Goal: Transaction & Acquisition: Purchase product/service

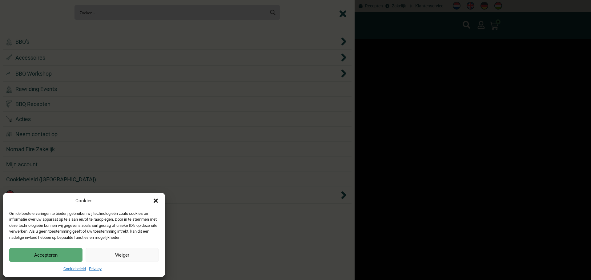
click at [71, 255] on button "Accepteren" at bounding box center [45, 255] width 73 height 14
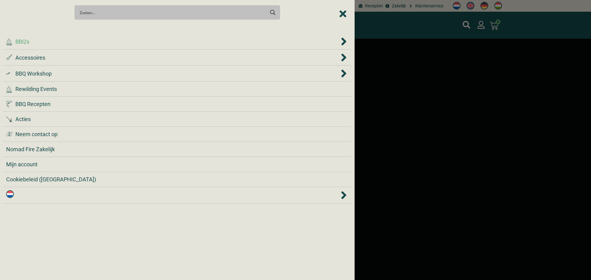
click at [51, 43] on div ".cls-1 { fill: #042e2c; } BBQ's" at bounding box center [172, 42] width 333 height 8
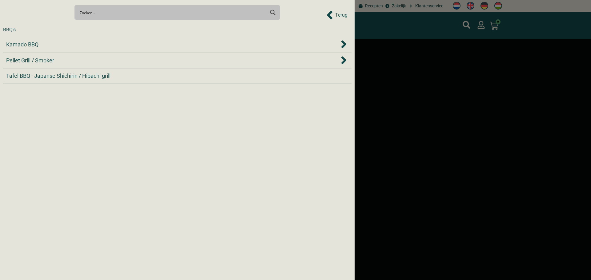
click at [51, 43] on div "Kamado BBQ" at bounding box center [172, 44] width 333 height 8
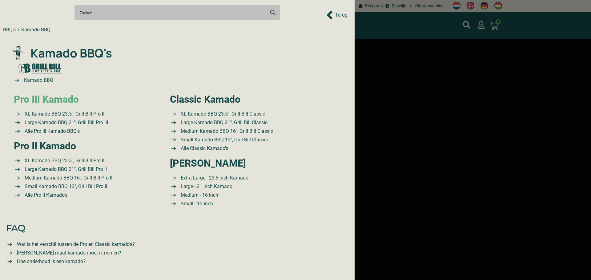
click at [57, 97] on link "Pro III Kamado" at bounding box center [46, 100] width 65 height 12
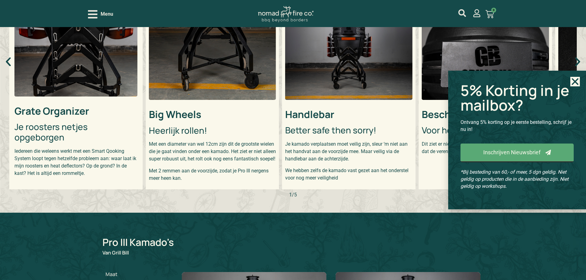
scroll to position [277, 0]
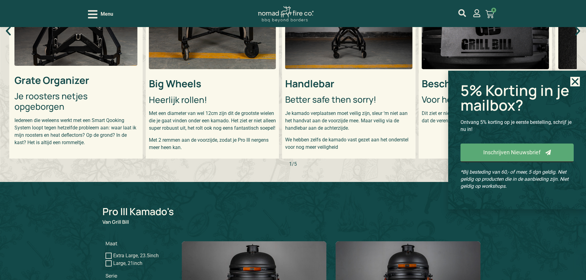
click at [573, 82] on icon "Close" at bounding box center [575, 82] width 10 height 10
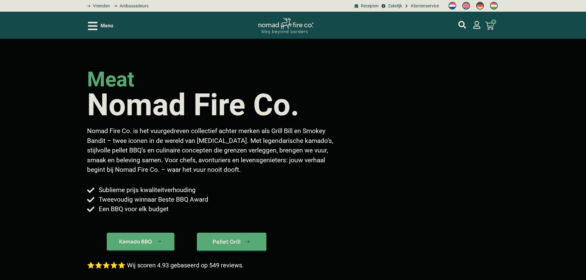
click at [101, 28] on span "Menu" at bounding box center [107, 25] width 13 height 7
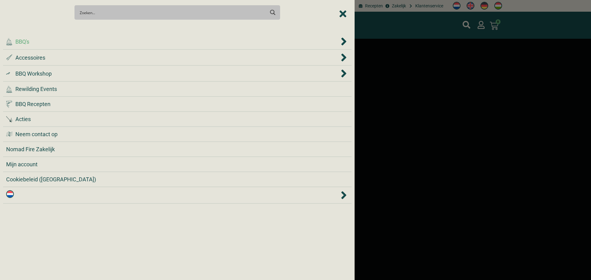
click at [100, 38] on div ".cls-1 { fill: #042e2c; } BBQ's" at bounding box center [172, 42] width 333 height 8
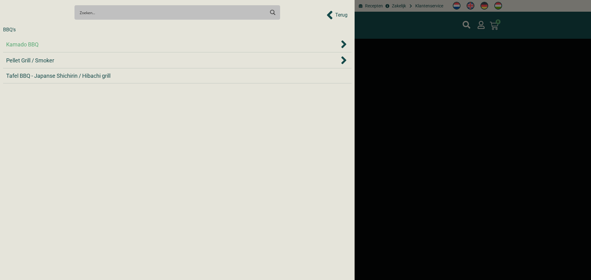
click at [95, 45] on div "Kamado BBQ" at bounding box center [172, 44] width 333 height 8
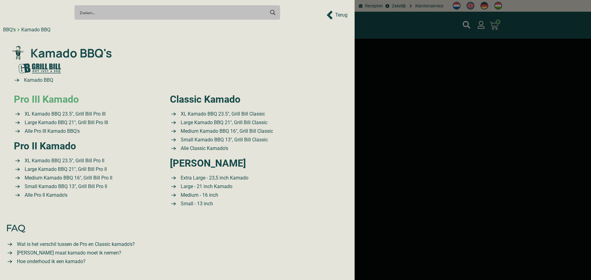
click at [73, 101] on link "Pro III Kamado" at bounding box center [46, 100] width 65 height 12
